Goal: Task Accomplishment & Management: Manage account settings

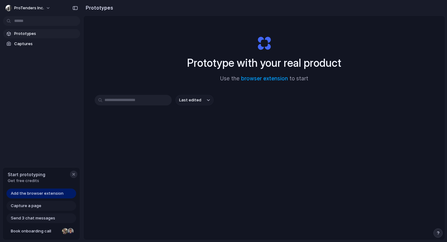
click at [74, 173] on div "button" at bounding box center [73, 174] width 5 height 5
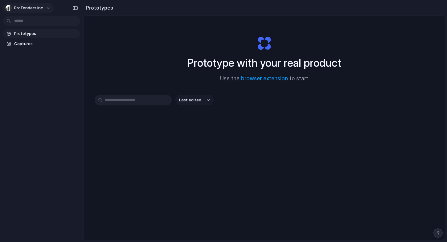
click at [45, 8] on button "ProTenders Inc." at bounding box center [28, 8] width 51 height 10
click at [39, 23] on li "Settings" at bounding box center [29, 22] width 51 height 10
